Goal: Transaction & Acquisition: Book appointment/travel/reservation

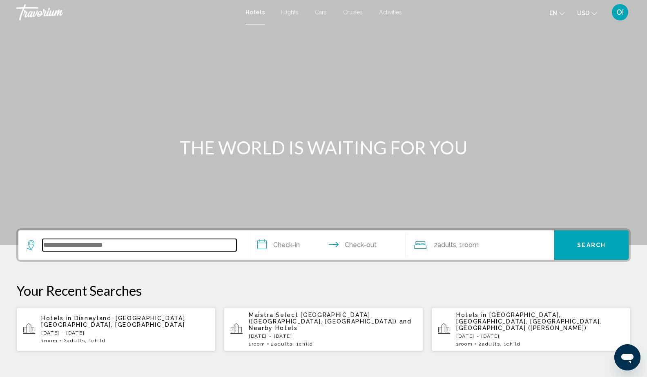
click at [125, 246] on input "Search widget" at bounding box center [140, 245] width 194 height 12
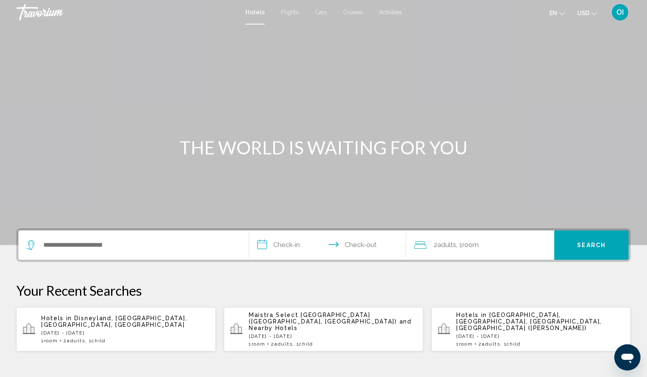
click at [96, 315] on span "Disneyland, [GEOGRAPHIC_DATA], [GEOGRAPHIC_DATA], [GEOGRAPHIC_DATA]" at bounding box center [114, 321] width 146 height 13
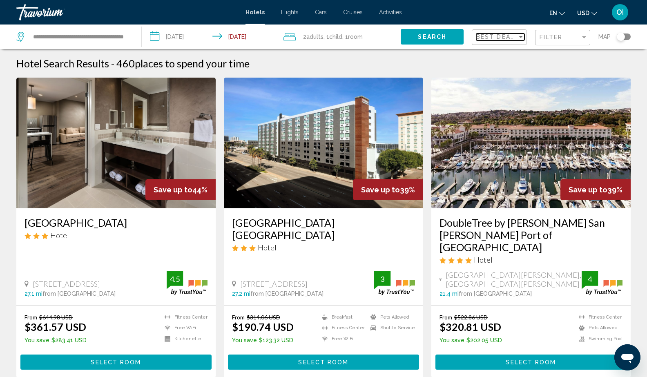
click at [502, 36] on span "Best Deals" at bounding box center [497, 37] width 43 height 7
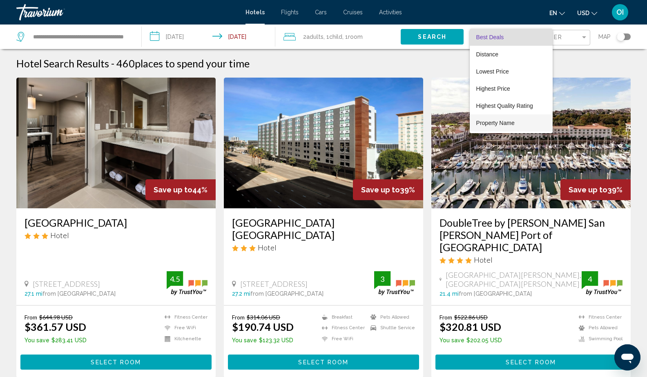
click at [492, 127] on span "Property Name" at bounding box center [511, 122] width 70 height 17
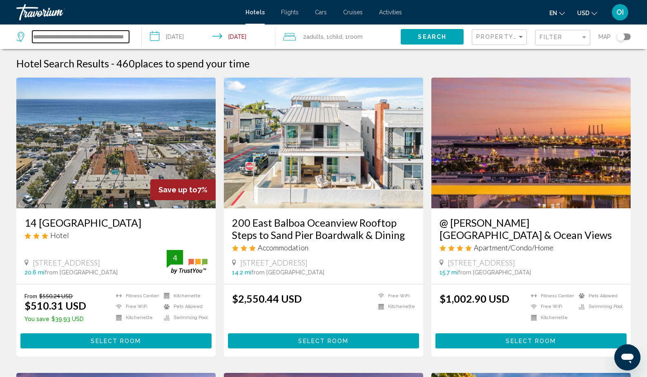
click at [102, 39] on input "**********" at bounding box center [80, 37] width 97 height 12
click at [33, 36] on input "**********" at bounding box center [80, 37] width 97 height 12
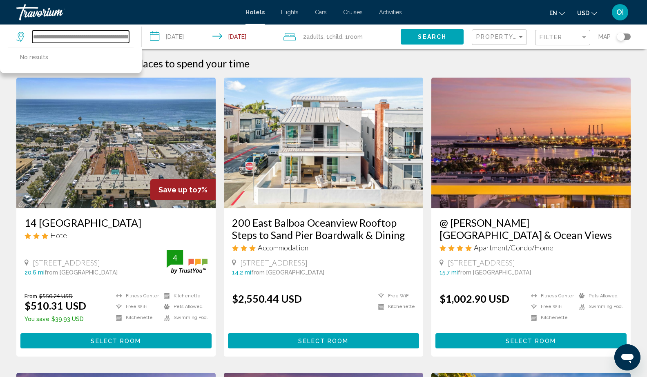
drag, startPoint x: 82, startPoint y: 37, endPoint x: 153, endPoint y: 34, distance: 70.8
click at [153, 34] on div "**********" at bounding box center [323, 37] width 647 height 25
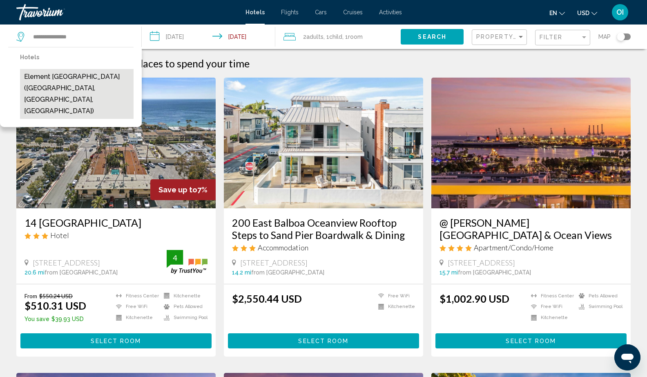
click at [73, 81] on button "Element [GEOGRAPHIC_DATA] ([GEOGRAPHIC_DATA], [GEOGRAPHIC_DATA], [GEOGRAPHIC_DA…" at bounding box center [77, 94] width 114 height 50
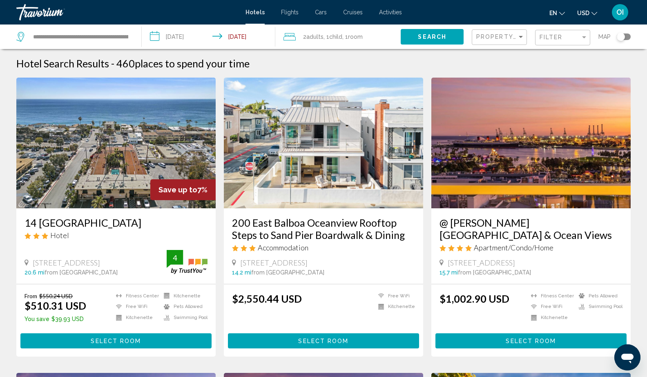
click at [432, 34] on span "Search" at bounding box center [432, 37] width 29 height 7
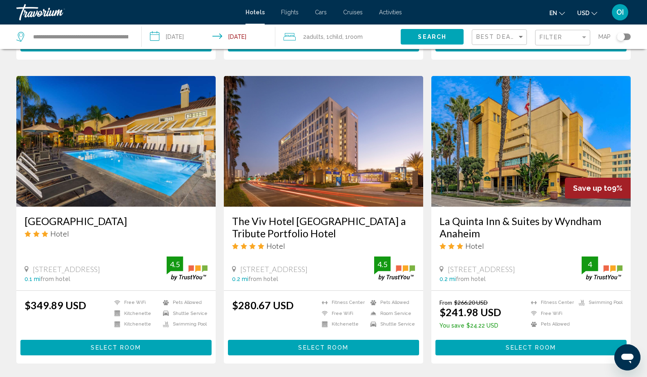
scroll to position [302, 0]
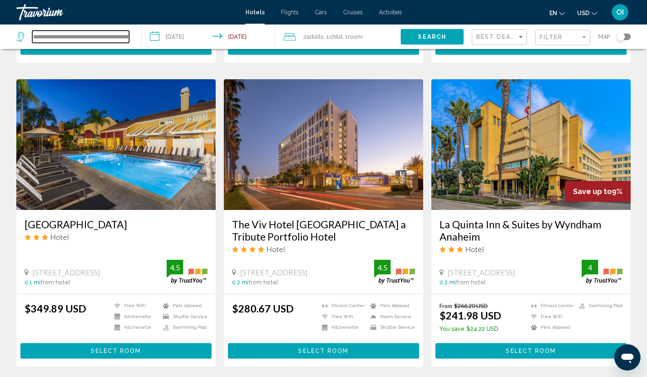
drag, startPoint x: 33, startPoint y: 37, endPoint x: 140, endPoint y: 36, distance: 107.1
click at [140, 36] on app-destination-search "**********" at bounding box center [71, 37] width 142 height 25
drag, startPoint x: 70, startPoint y: 36, endPoint x: 0, endPoint y: 50, distance: 71.2
type input "*"
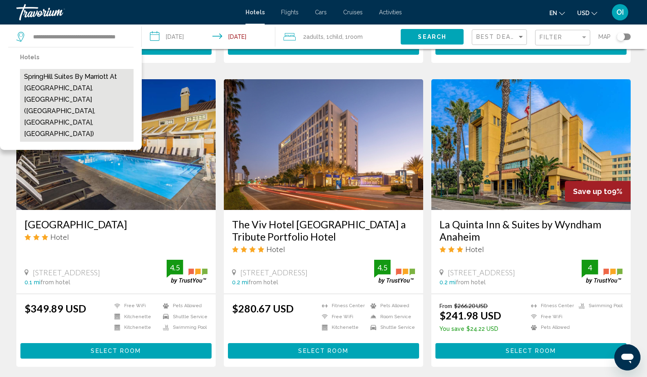
click at [61, 84] on button "SpringHill Suites by Marriott at [GEOGRAPHIC_DATA]. [GEOGRAPHIC_DATA] ([GEOGRAP…" at bounding box center [77, 105] width 114 height 73
type input "**********"
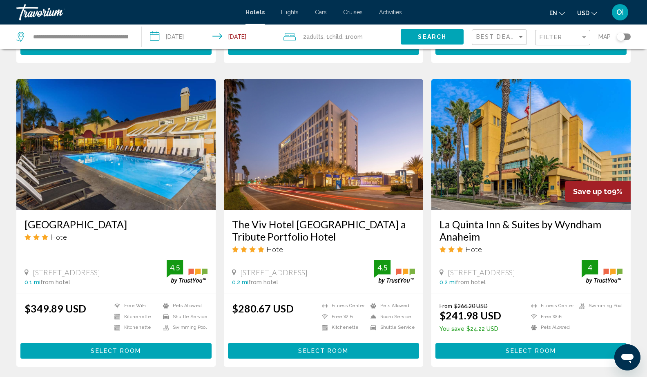
click at [434, 40] on span "Search" at bounding box center [432, 37] width 29 height 7
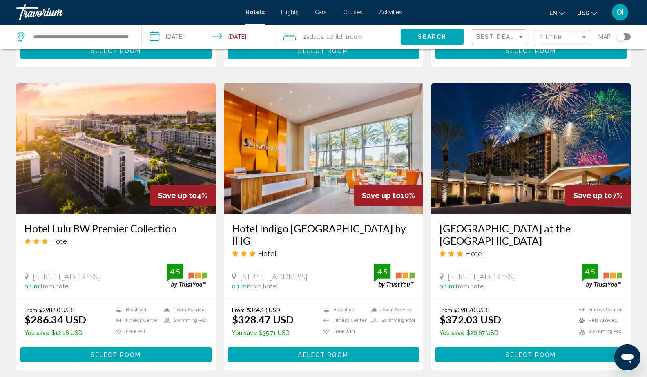
scroll to position [602, 0]
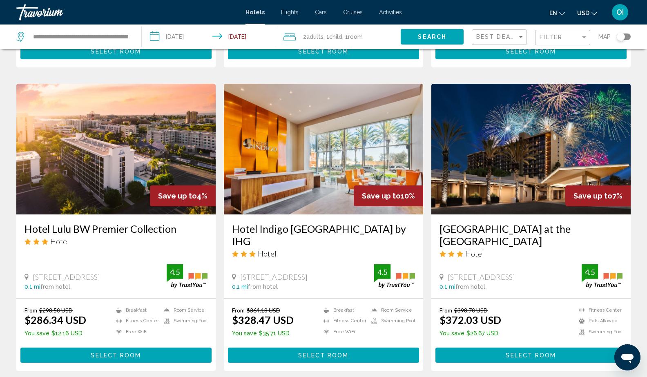
click at [318, 147] on img "Main content" at bounding box center [323, 149] width 199 height 131
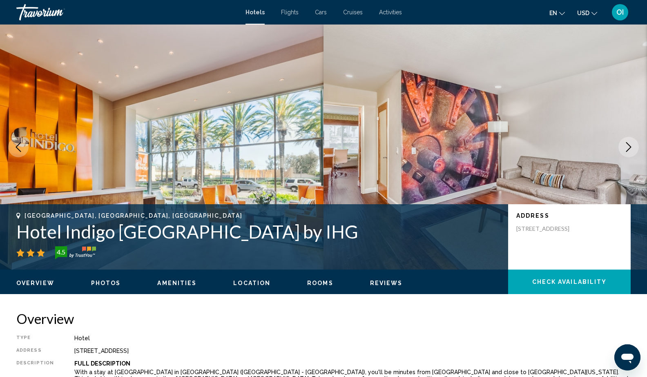
click at [631, 148] on icon "Next image" at bounding box center [628, 147] width 5 height 10
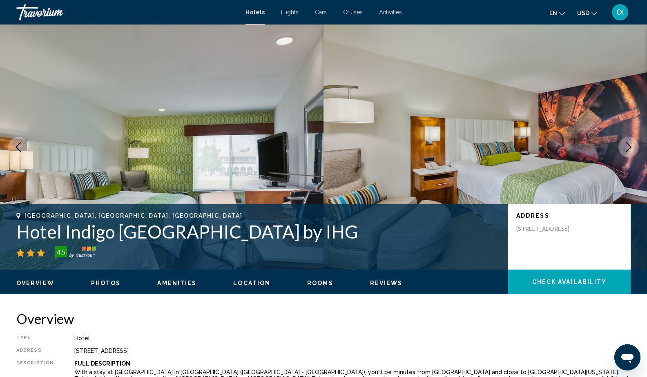
click at [631, 148] on icon "Next image" at bounding box center [628, 147] width 5 height 10
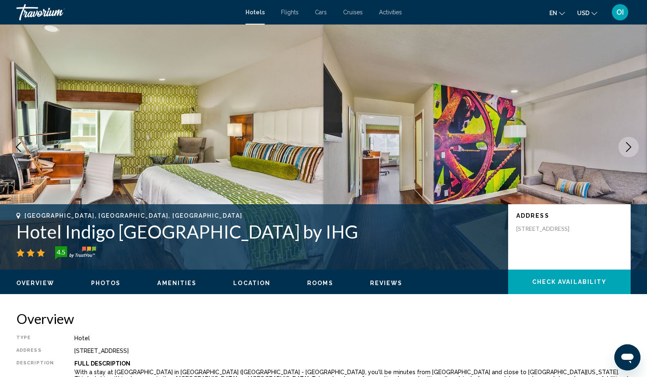
click at [631, 148] on icon "Next image" at bounding box center [628, 147] width 5 height 10
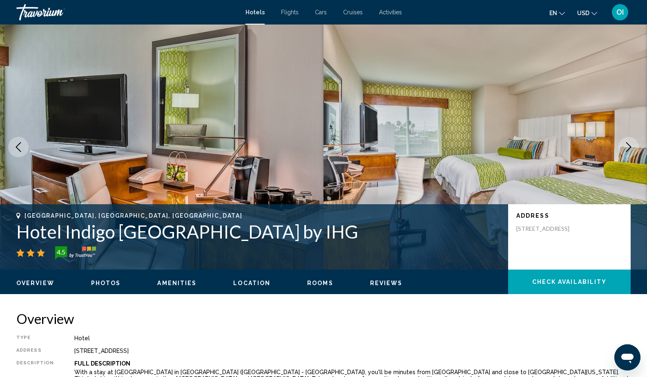
click at [627, 148] on icon "Next image" at bounding box center [629, 147] width 10 height 10
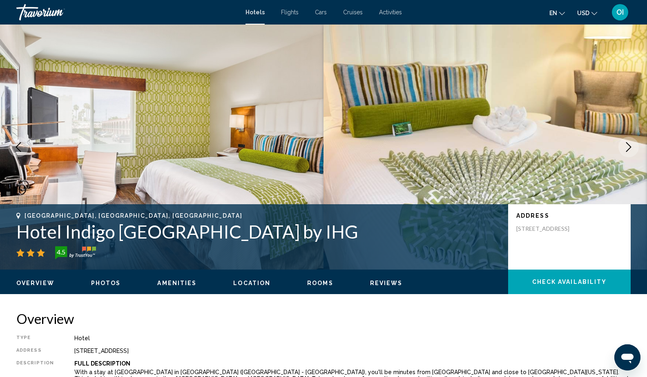
click at [627, 148] on icon "Next image" at bounding box center [629, 147] width 10 height 10
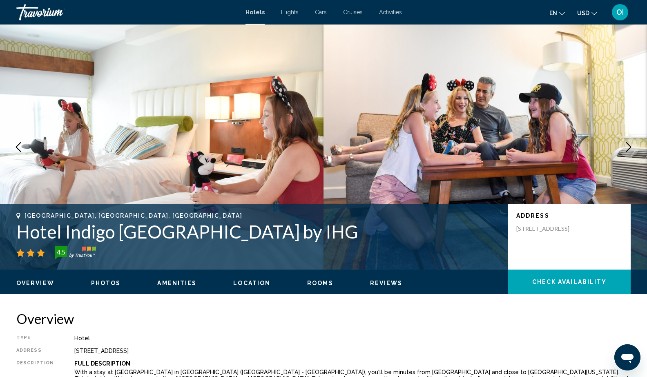
click at [627, 148] on icon "Next image" at bounding box center [629, 147] width 10 height 10
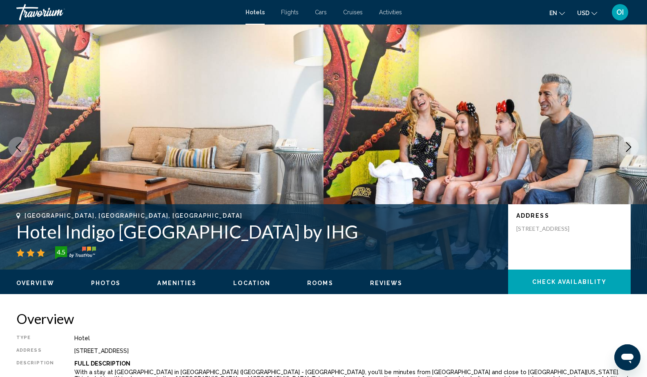
click at [627, 148] on icon "Next image" at bounding box center [629, 147] width 10 height 10
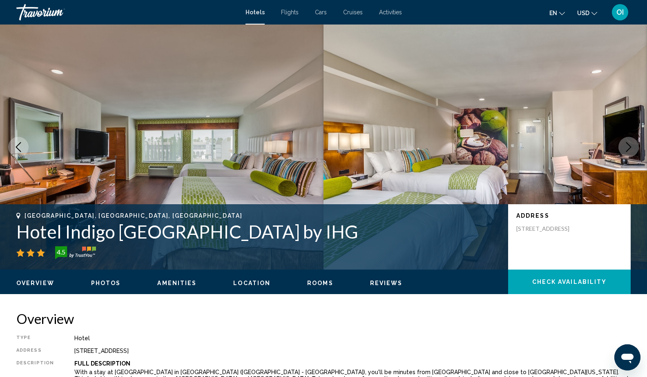
click at [627, 148] on icon "Next image" at bounding box center [629, 147] width 10 height 10
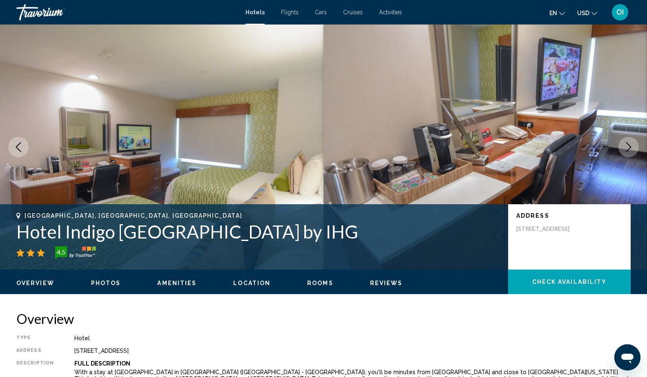
click at [627, 148] on icon "Next image" at bounding box center [629, 147] width 10 height 10
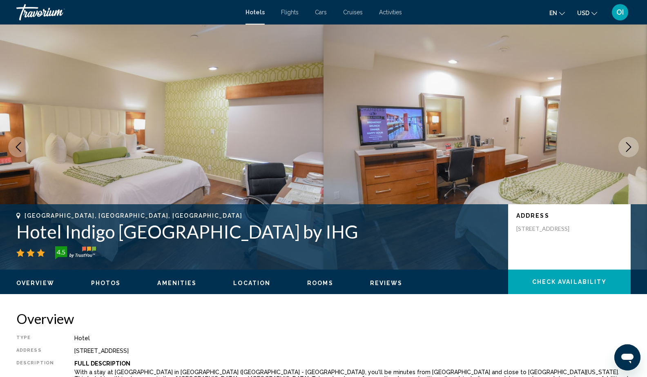
click at [627, 148] on icon "Next image" at bounding box center [629, 147] width 10 height 10
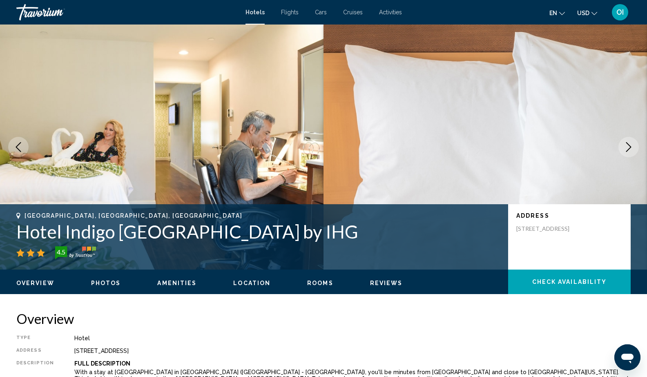
click at [627, 148] on icon "Next image" at bounding box center [629, 147] width 10 height 10
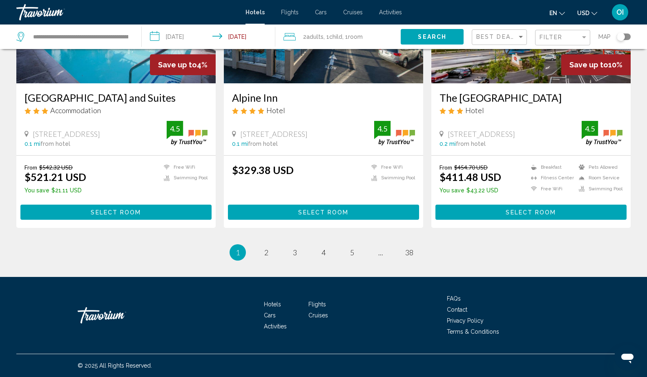
scroll to position [1036, 0]
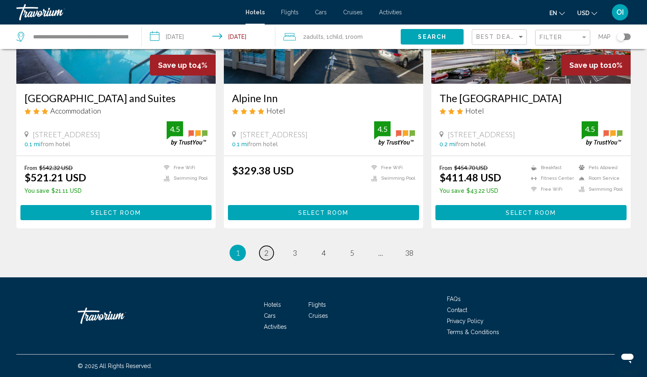
click at [266, 255] on span "2" at bounding box center [266, 252] width 4 height 9
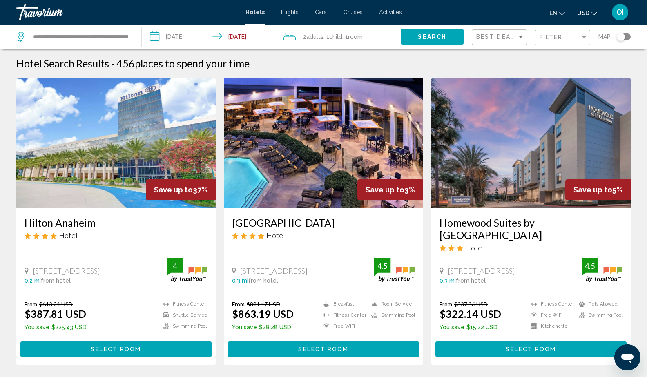
click at [75, 223] on h3 "Hilton Anaheim" at bounding box center [116, 223] width 183 height 12
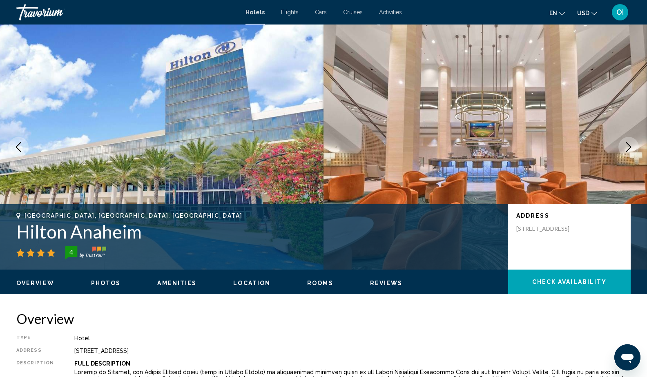
click at [629, 144] on icon "Next image" at bounding box center [628, 147] width 5 height 10
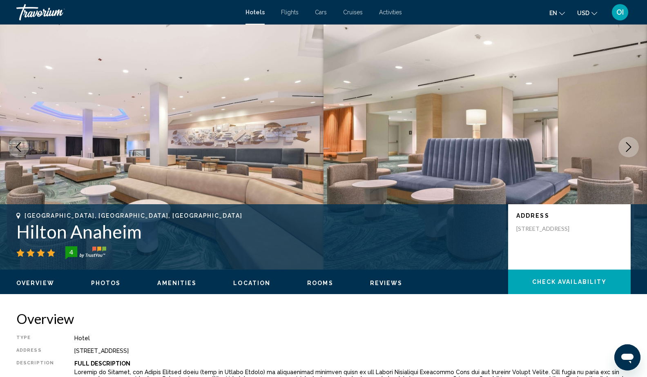
click at [629, 144] on icon "Next image" at bounding box center [628, 147] width 5 height 10
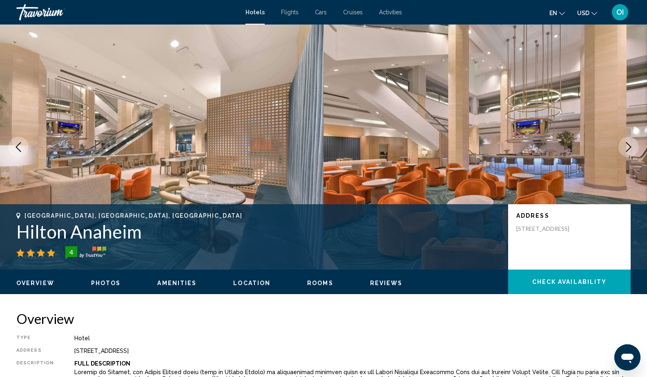
click at [629, 144] on icon "Next image" at bounding box center [628, 147] width 5 height 10
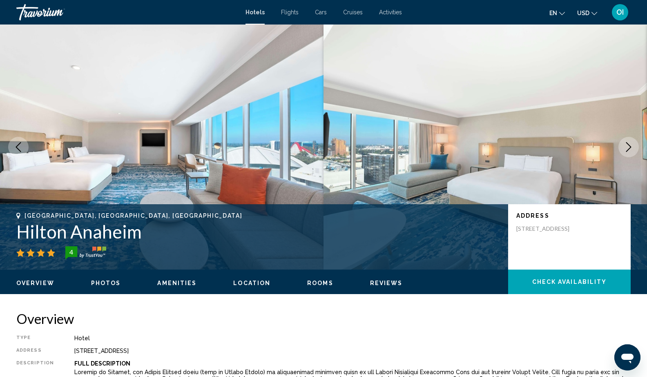
click at [629, 145] on icon "Next image" at bounding box center [628, 147] width 5 height 10
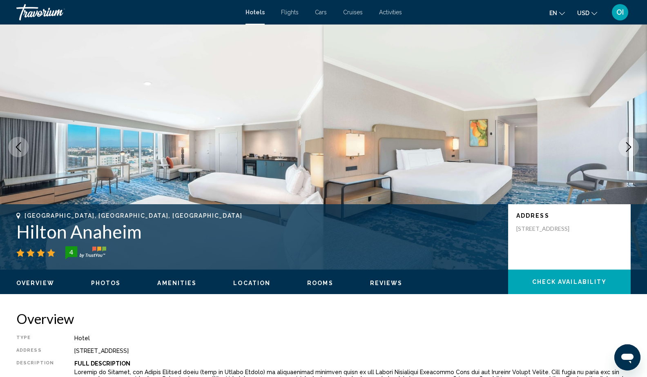
click at [629, 145] on icon "Next image" at bounding box center [628, 147] width 5 height 10
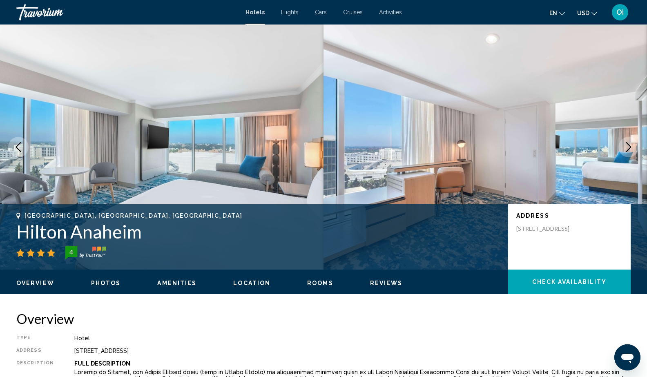
click at [629, 145] on icon "Next image" at bounding box center [628, 147] width 5 height 10
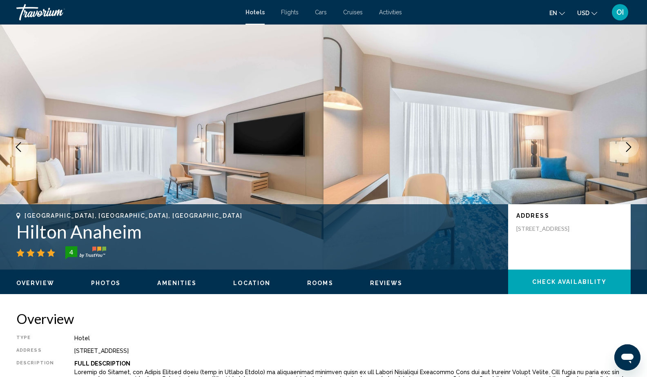
click at [629, 145] on icon "Next image" at bounding box center [628, 147] width 5 height 10
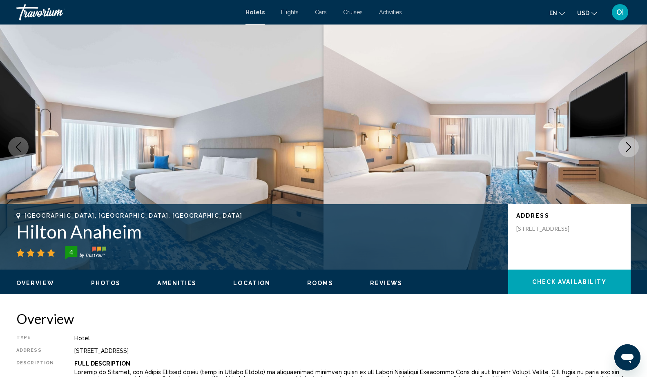
click at [629, 145] on icon "Next image" at bounding box center [628, 147] width 5 height 10
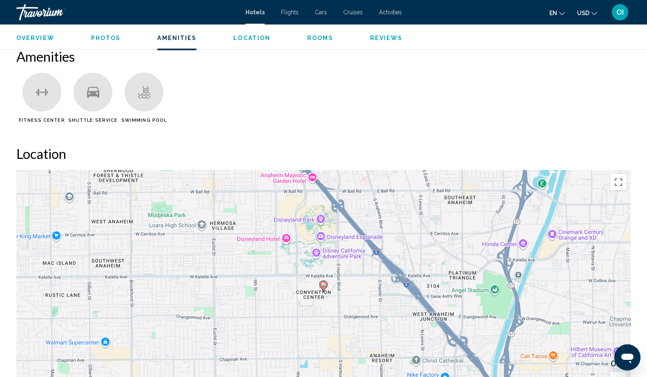
scroll to position [652, 0]
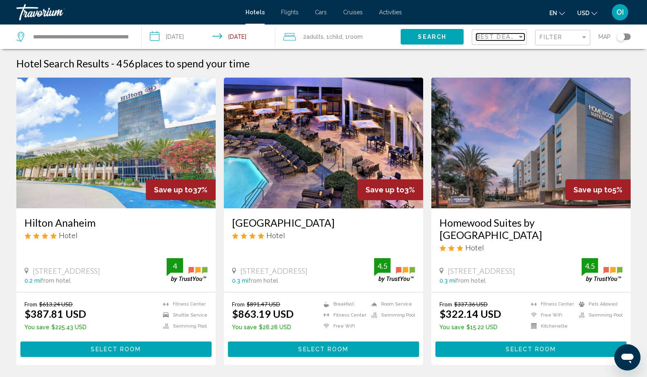
click at [507, 36] on span "Best Deals" at bounding box center [497, 37] width 43 height 7
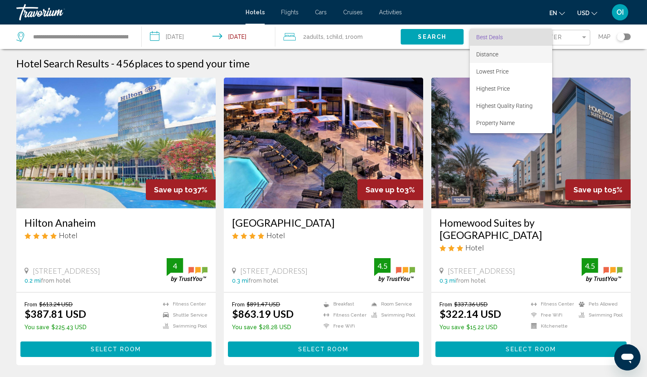
click at [496, 54] on span "Distance" at bounding box center [487, 54] width 22 height 7
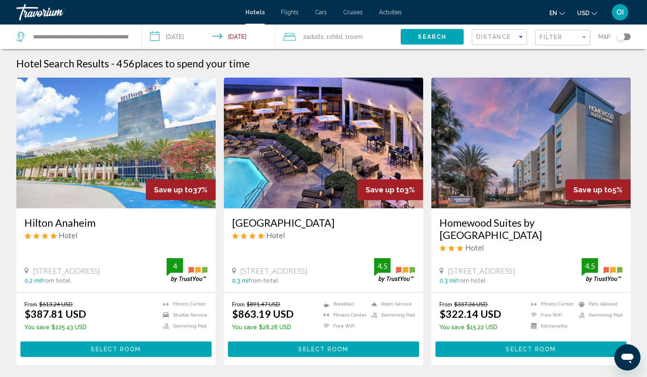
click at [443, 38] on span "Search" at bounding box center [432, 37] width 29 height 7
drag, startPoint x: 32, startPoint y: 39, endPoint x: 136, endPoint y: 38, distance: 103.4
click at [136, 38] on app-destination-search "**********" at bounding box center [71, 37] width 142 height 25
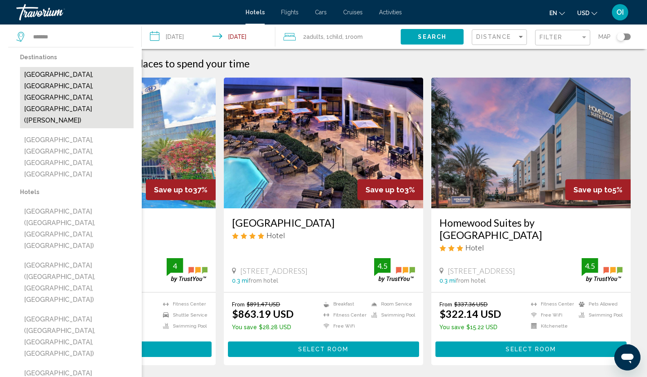
click at [65, 77] on button "[GEOGRAPHIC_DATA], [GEOGRAPHIC_DATA], [GEOGRAPHIC_DATA], [GEOGRAPHIC_DATA] ([PE…" at bounding box center [77, 97] width 114 height 61
type input "**********"
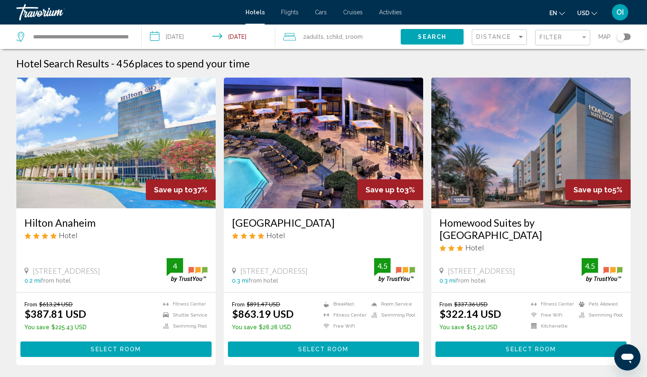
click at [424, 36] on span "Search" at bounding box center [432, 37] width 29 height 7
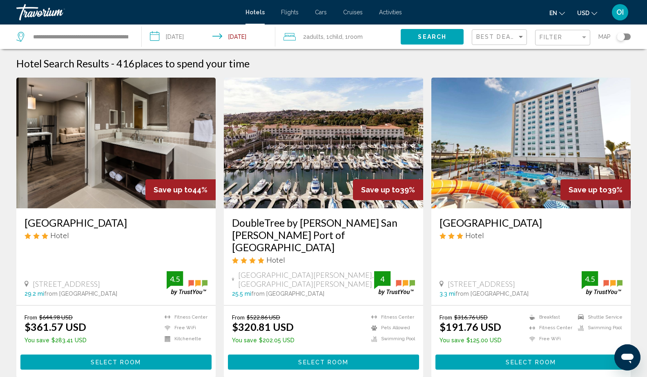
click at [491, 225] on h3 "[GEOGRAPHIC_DATA]" at bounding box center [531, 223] width 183 height 12
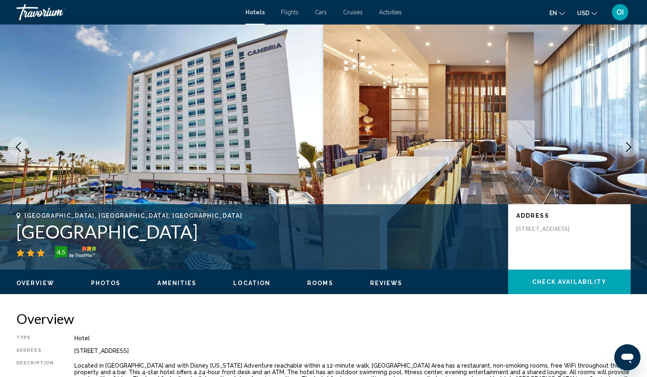
click at [630, 147] on icon "Next image" at bounding box center [629, 147] width 10 height 10
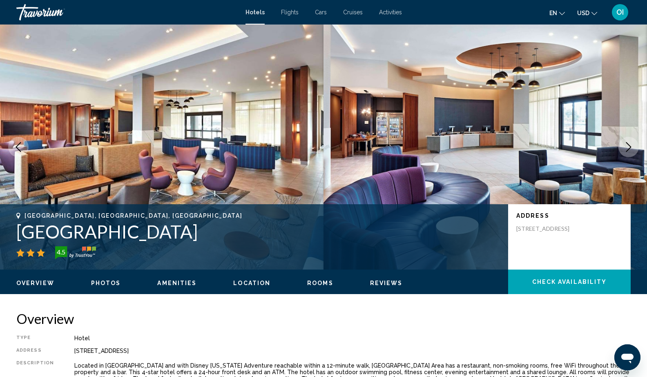
click at [630, 147] on icon "Next image" at bounding box center [629, 147] width 10 height 10
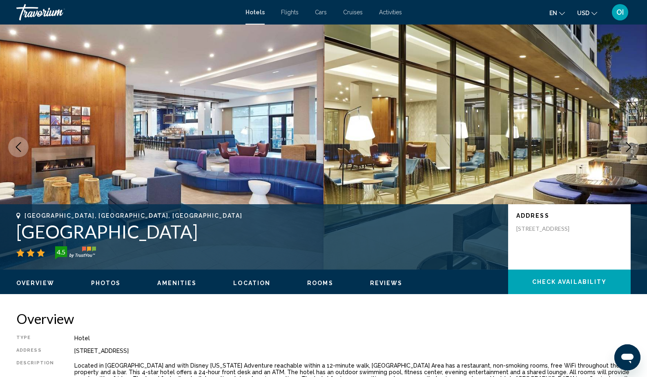
click at [629, 147] on icon "Next image" at bounding box center [629, 147] width 10 height 10
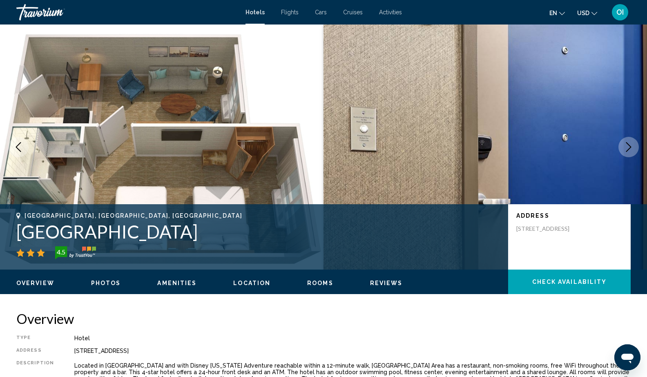
click at [629, 147] on icon "Next image" at bounding box center [629, 147] width 10 height 10
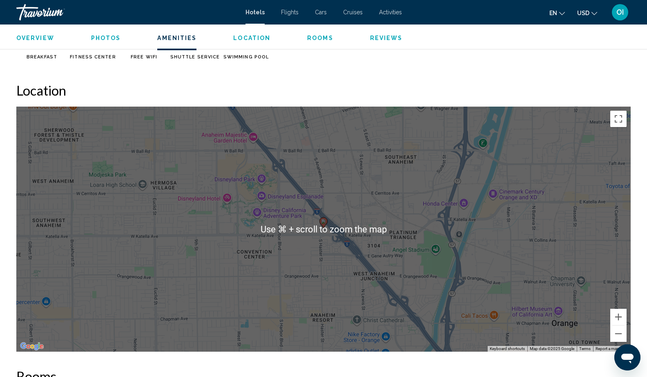
scroll to position [686, 0]
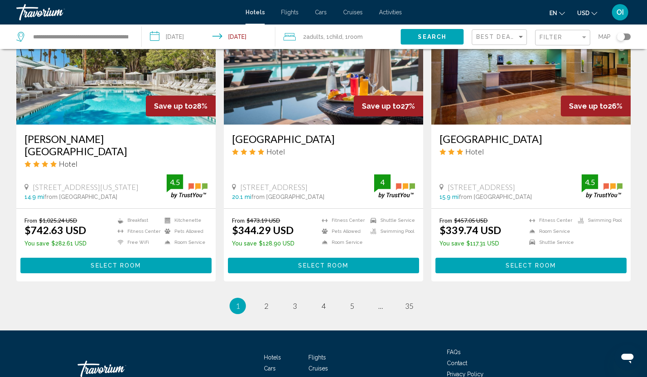
scroll to position [1009, 0]
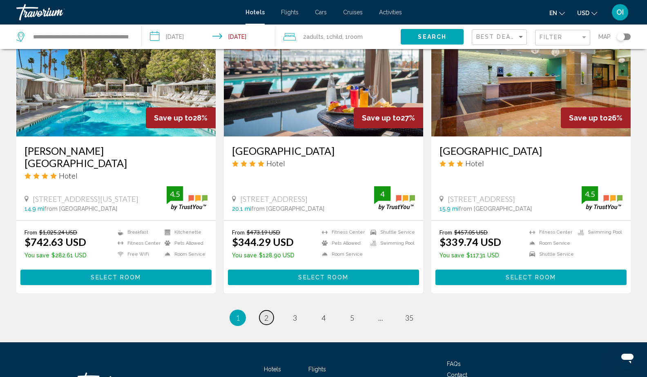
click at [264, 313] on span "2" at bounding box center [266, 317] width 4 height 9
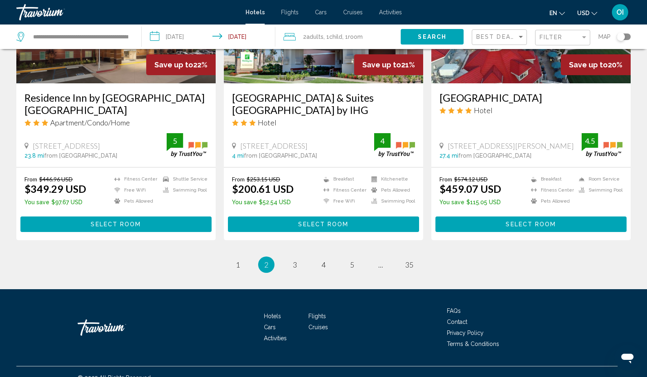
scroll to position [1049, 0]
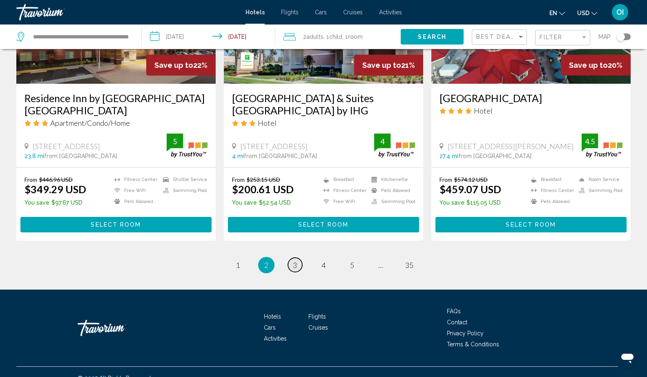
click at [295, 261] on span "3" at bounding box center [295, 265] width 4 height 9
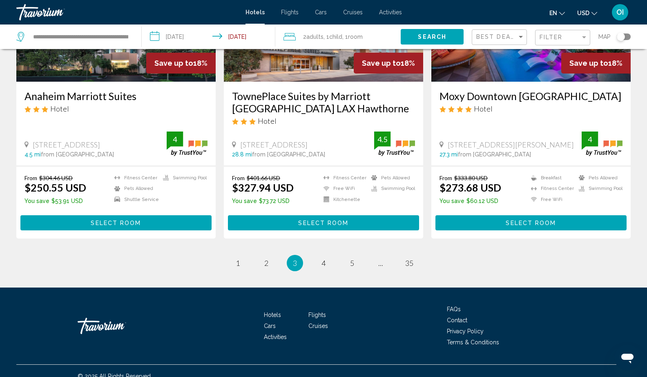
scroll to position [1050, 0]
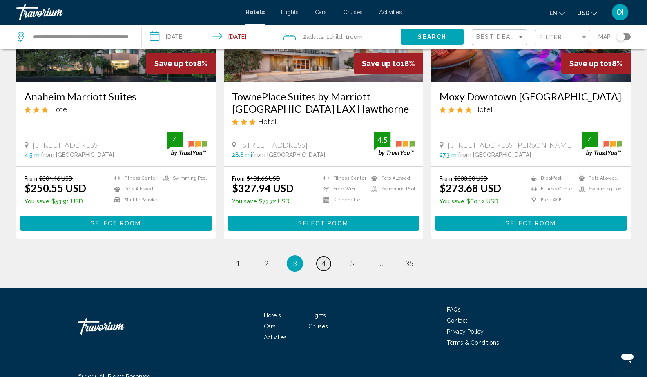
click at [324, 259] on span "4" at bounding box center [324, 263] width 4 height 9
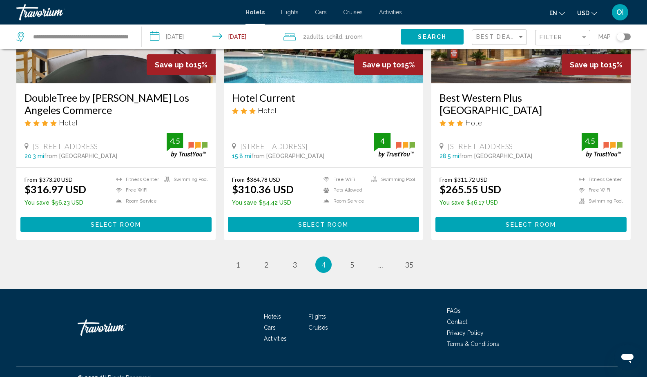
scroll to position [1049, 0]
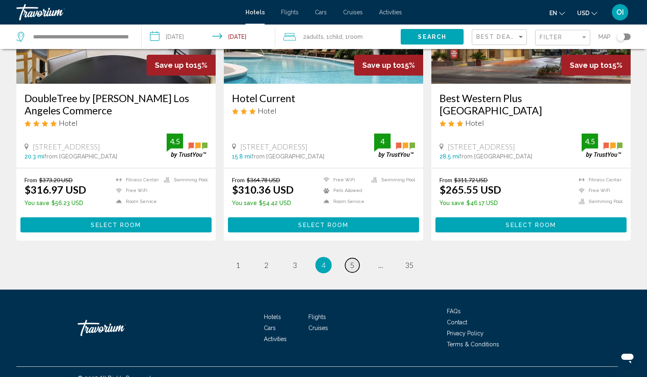
click at [349, 258] on link "page 5" at bounding box center [352, 265] width 14 height 14
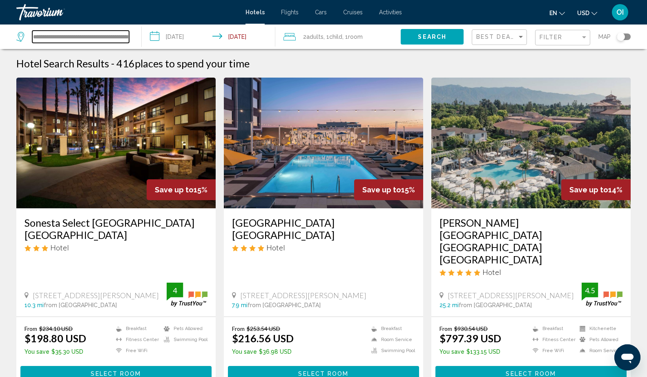
drag, startPoint x: 33, startPoint y: 36, endPoint x: 143, endPoint y: 34, distance: 110.0
click at [143, 34] on div "**********" at bounding box center [323, 37] width 647 height 25
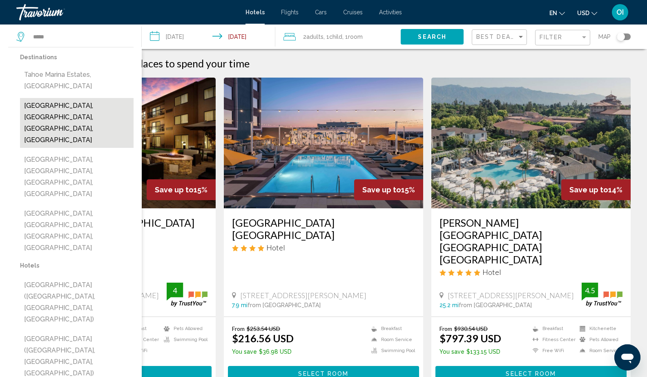
click at [62, 106] on button "[GEOGRAPHIC_DATA], [GEOGRAPHIC_DATA], [GEOGRAPHIC_DATA], [GEOGRAPHIC_DATA]" at bounding box center [77, 123] width 114 height 50
type input "**********"
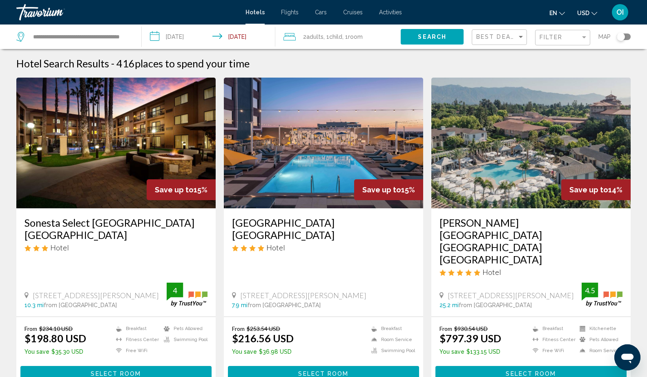
click at [196, 38] on input "**********" at bounding box center [210, 38] width 137 height 27
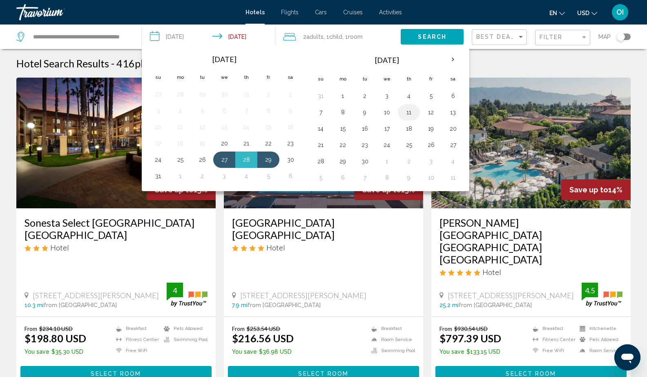
click at [406, 113] on button "11" at bounding box center [409, 112] width 13 height 11
click at [431, 112] on button "12" at bounding box center [431, 112] width 13 height 11
type input "**********"
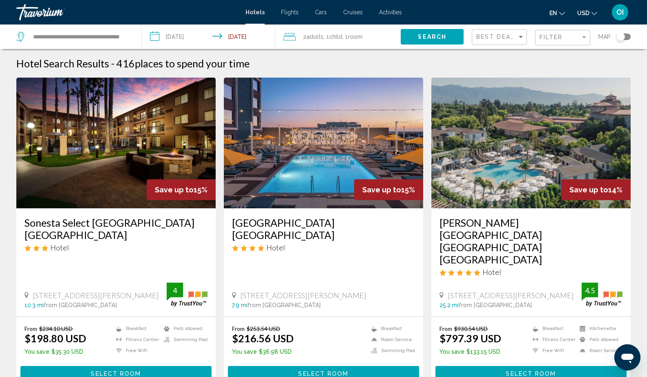
click at [431, 38] on span "Search" at bounding box center [432, 37] width 29 height 7
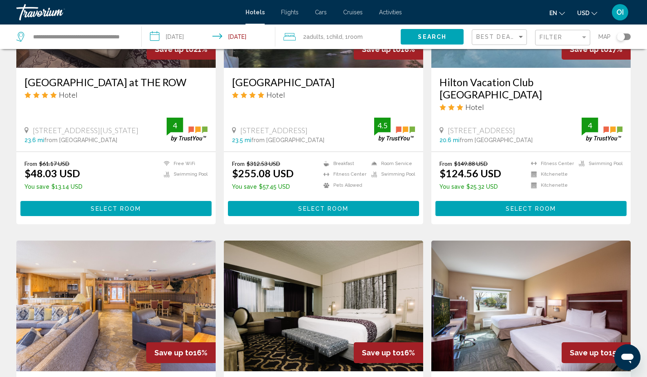
scroll to position [740, 0]
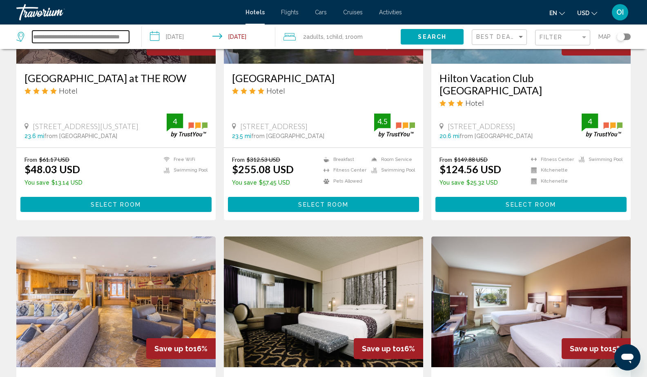
click at [75, 35] on input "**********" at bounding box center [80, 37] width 97 height 12
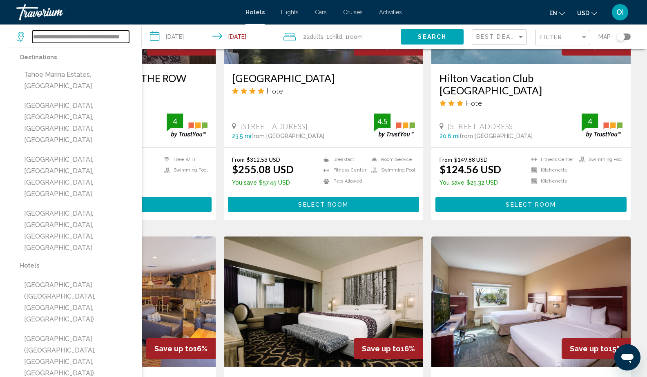
drag, startPoint x: 33, startPoint y: 38, endPoint x: 163, endPoint y: 40, distance: 129.6
click at [163, 40] on div "**********" at bounding box center [323, 37] width 647 height 25
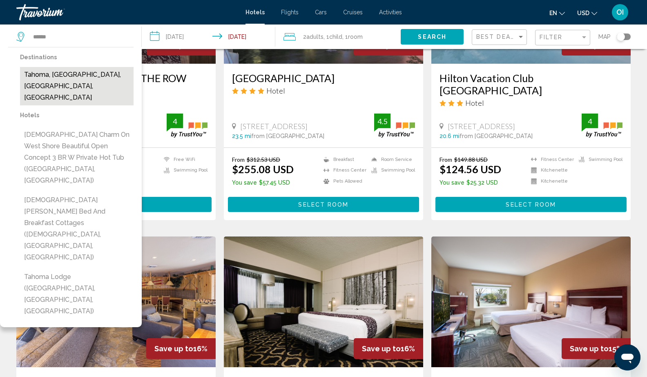
click at [54, 74] on button "Tahoma, [GEOGRAPHIC_DATA], [GEOGRAPHIC_DATA], [GEOGRAPHIC_DATA]" at bounding box center [77, 86] width 114 height 38
type input "**********"
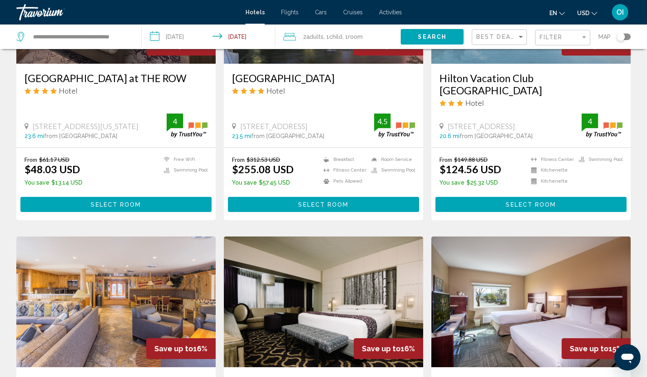
click at [429, 33] on button "Search" at bounding box center [432, 36] width 63 height 15
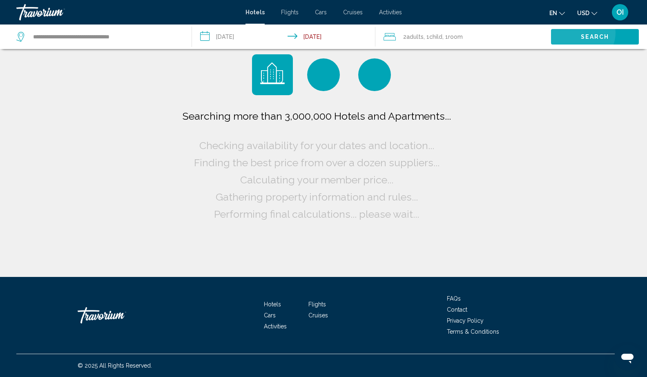
scroll to position [0, 0]
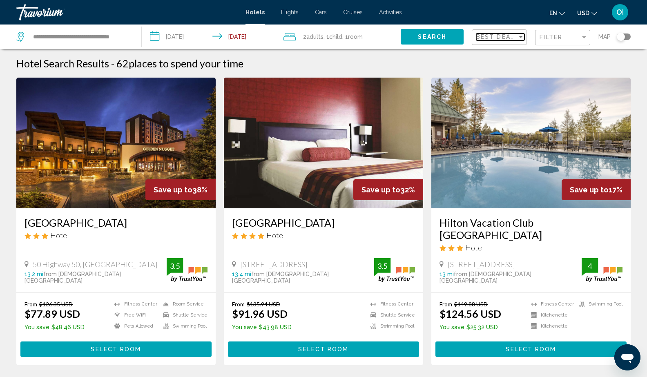
click at [498, 38] on span "Best Deals" at bounding box center [497, 37] width 43 height 7
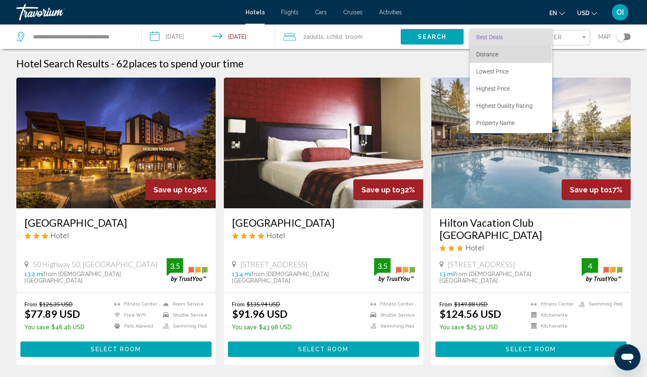
click at [497, 54] on span "Distance" at bounding box center [487, 54] width 22 height 7
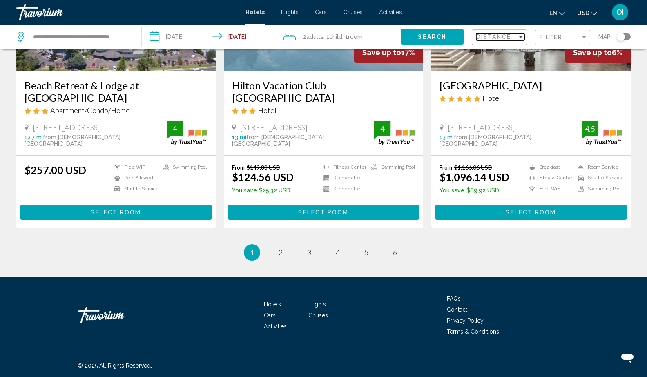
scroll to position [1027, 0]
click at [279, 252] on span "2" at bounding box center [281, 252] width 4 height 9
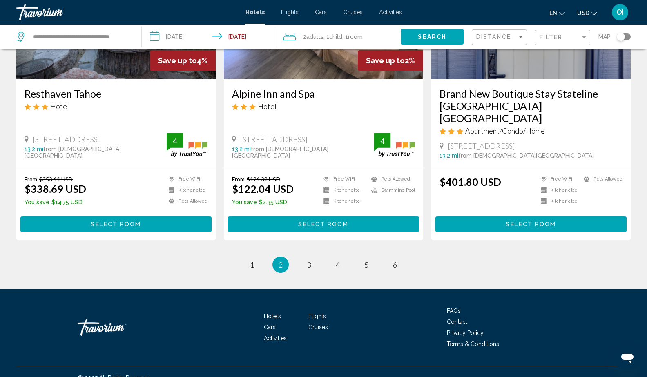
scroll to position [1016, 0]
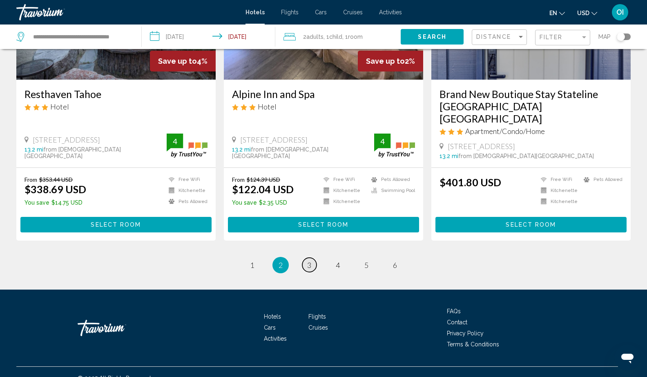
click at [311, 261] on span "3" at bounding box center [309, 265] width 4 height 9
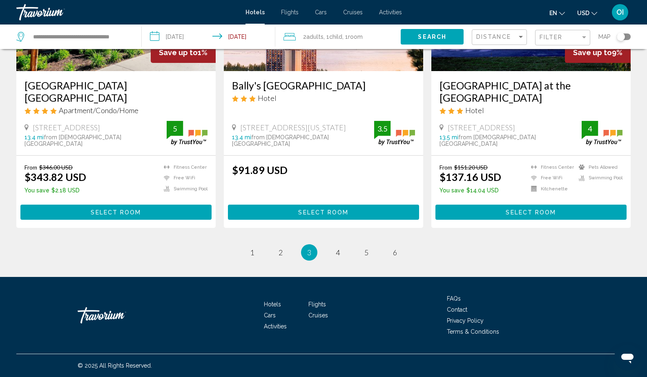
scroll to position [1039, 0]
click at [336, 253] on span "4" at bounding box center [338, 252] width 4 height 9
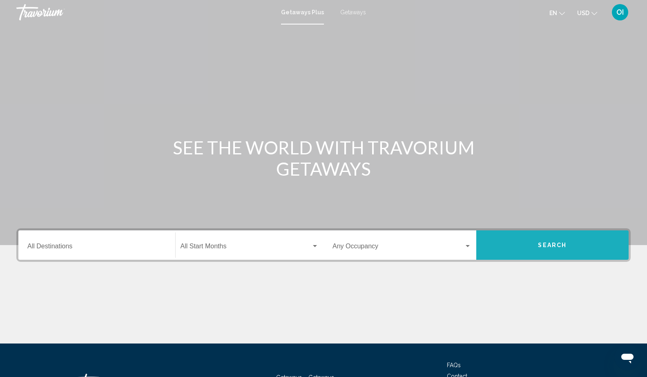
click at [548, 251] on button "Search" at bounding box center [552, 244] width 153 height 29
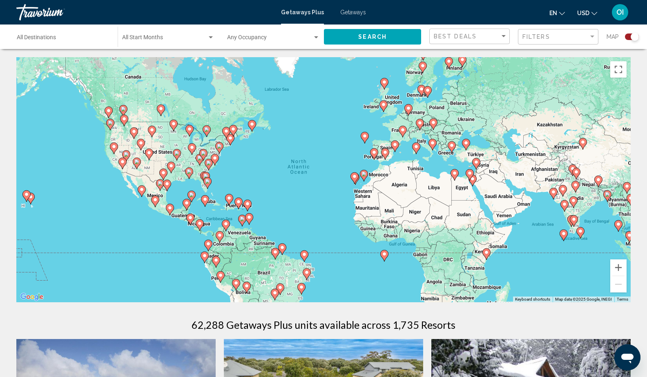
click at [416, 146] on image "Main content" at bounding box center [416, 146] width 5 height 5
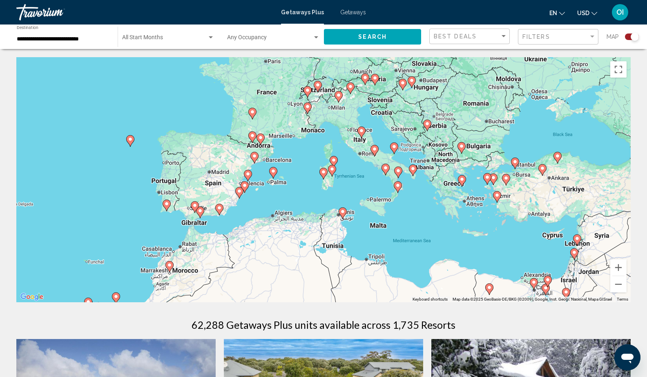
click at [398, 171] on image "Main content" at bounding box center [398, 170] width 5 height 5
type input "**********"
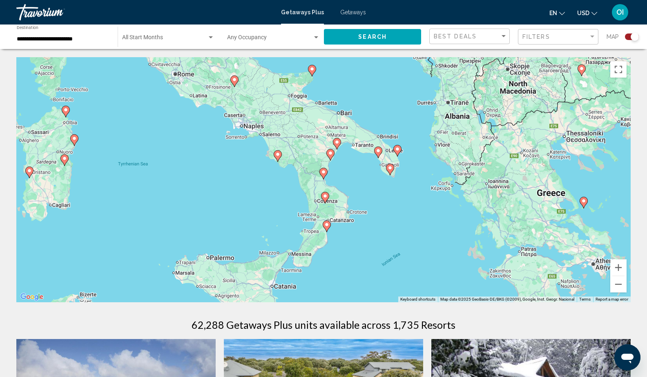
click at [389, 169] on image "Main content" at bounding box center [390, 168] width 5 height 5
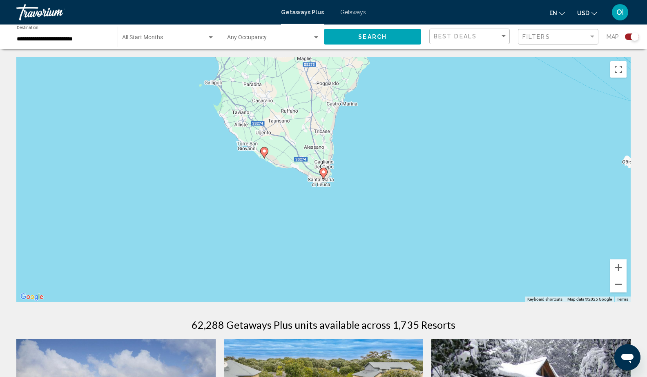
click at [204, 34] on div "Start Month All Start Months" at bounding box center [168, 37] width 92 height 22
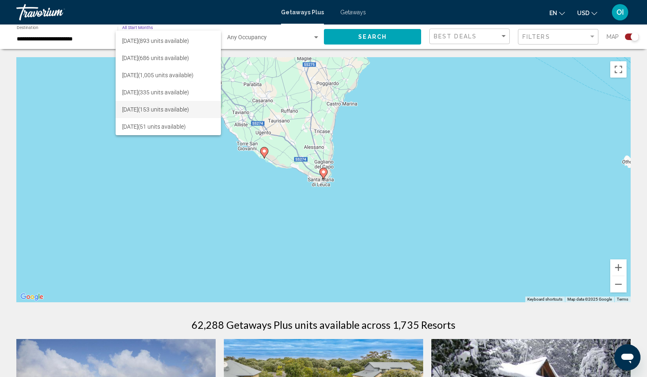
scroll to position [136, 0]
click at [158, 128] on span "August 2026 (51 units available)" at bounding box center [168, 126] width 92 height 17
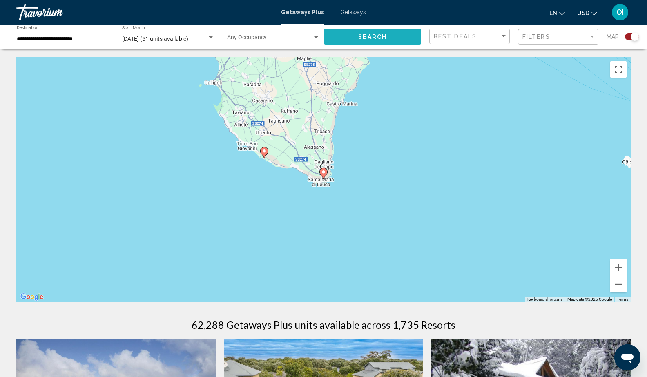
click at [369, 39] on span "Search" at bounding box center [372, 37] width 29 height 7
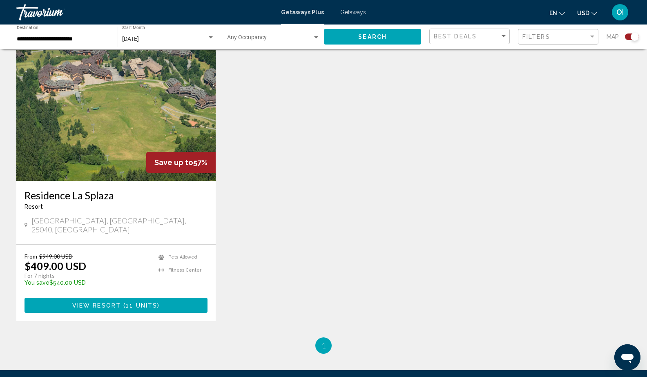
scroll to position [289, 0]
